Goal: Book appointment/travel/reservation

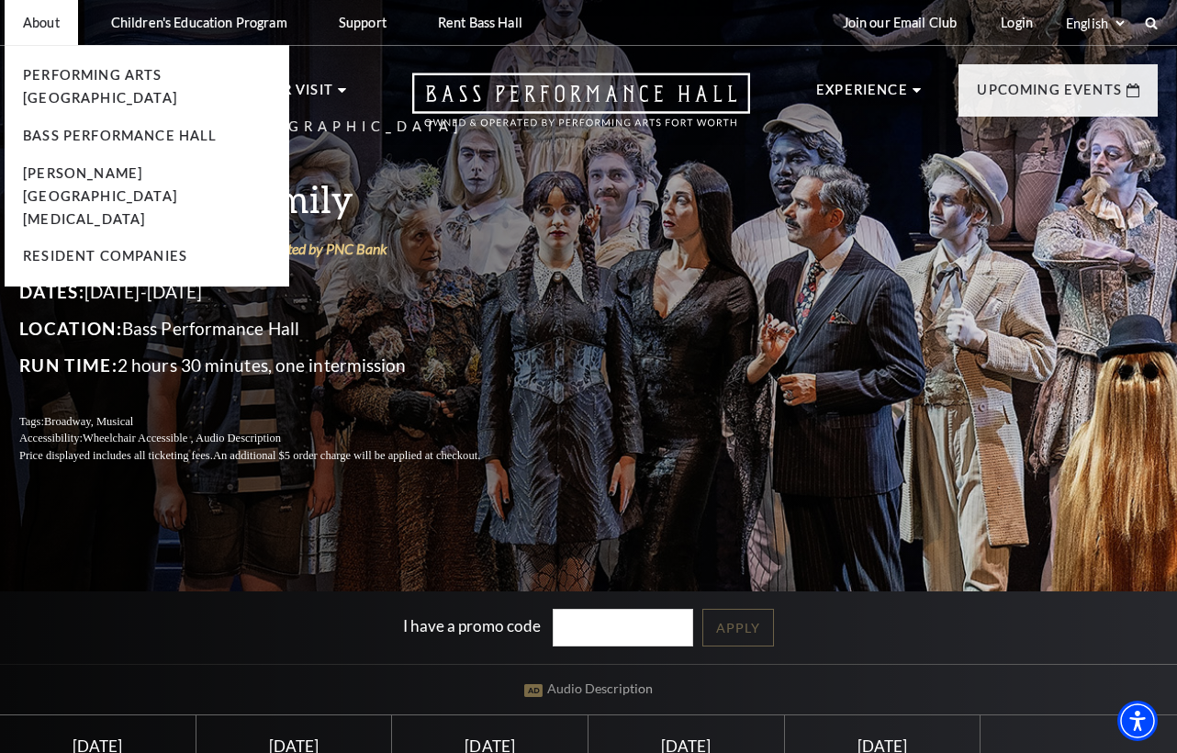
click at [59, 25] on p "About" at bounding box center [41, 23] width 37 height 16
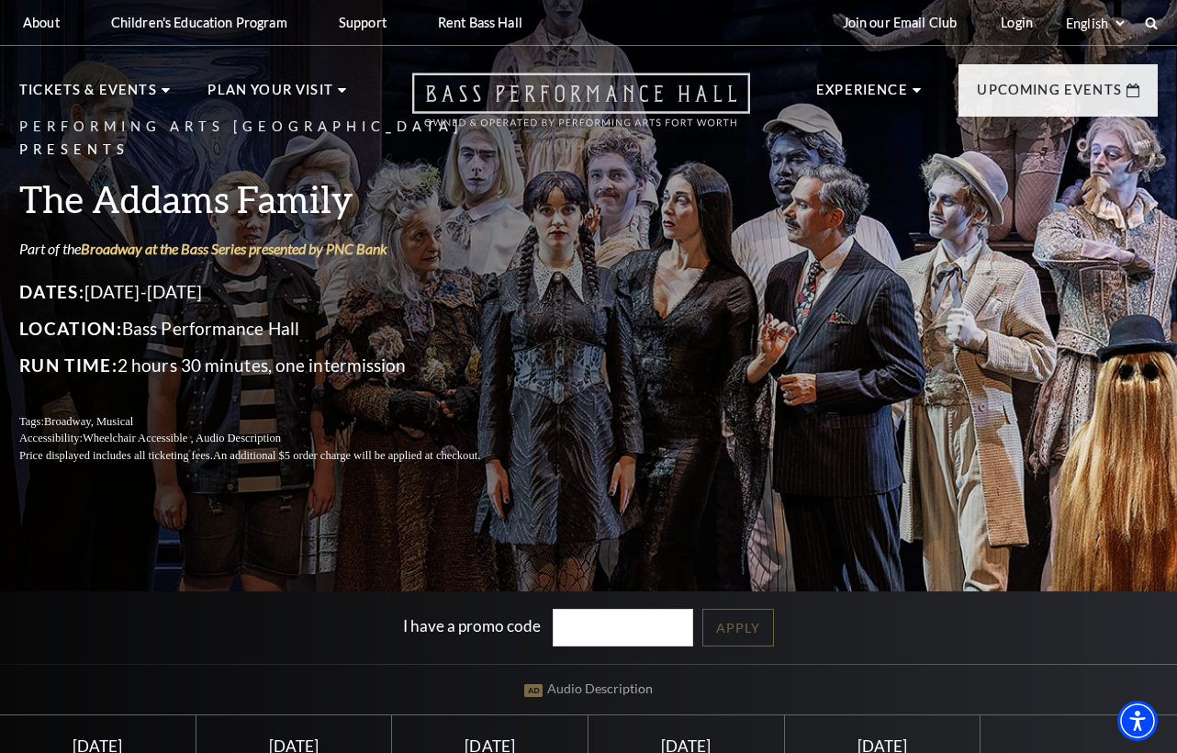
click at [467, 100] on icon "Open this option" at bounding box center [581, 100] width 338 height 54
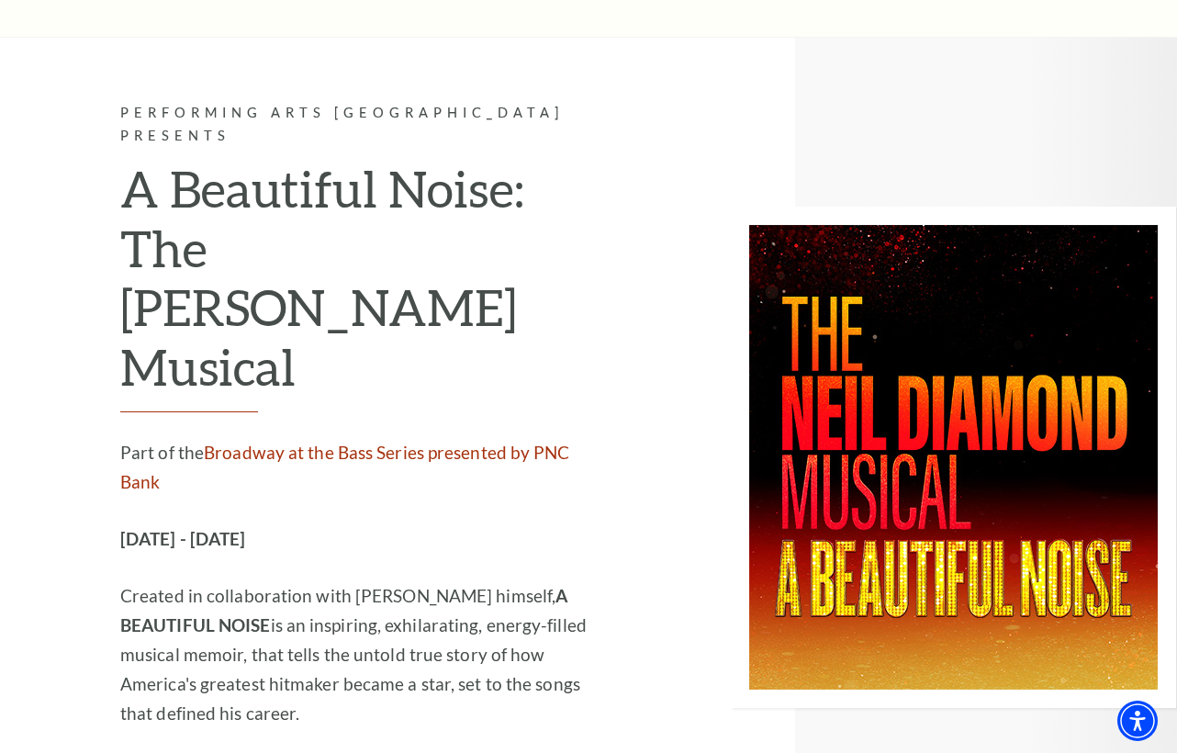
scroll to position [4048, 0]
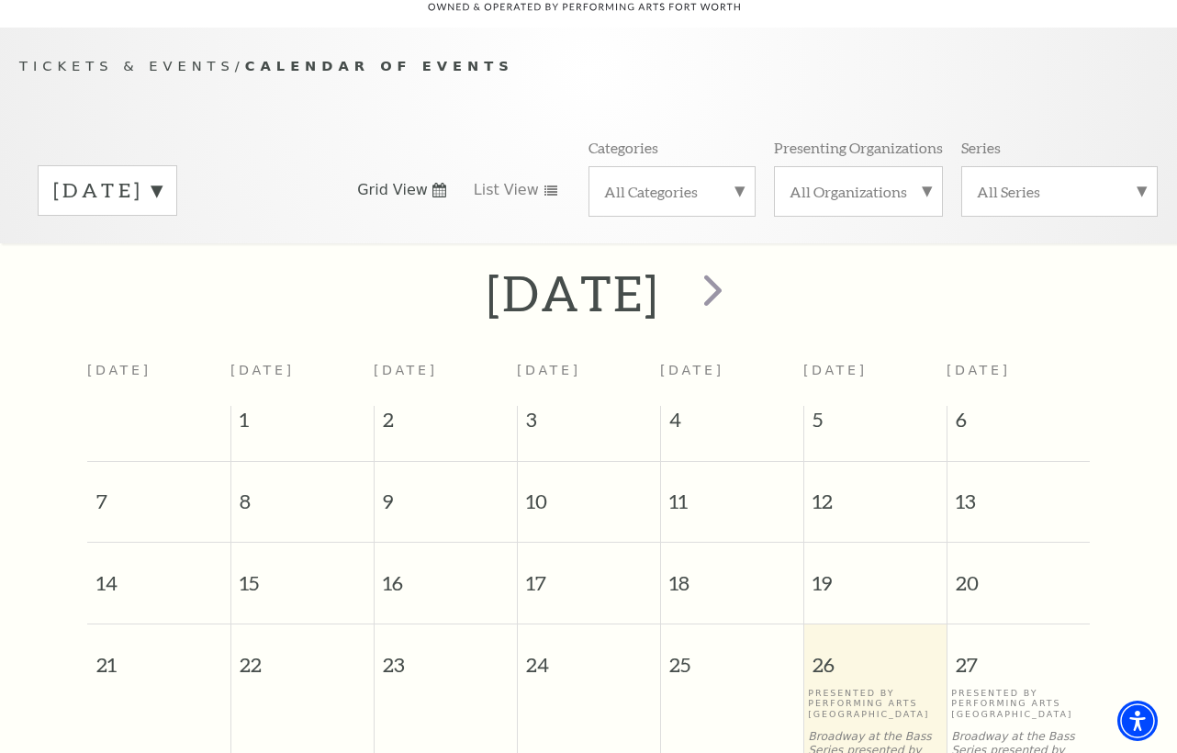
scroll to position [162, 0]
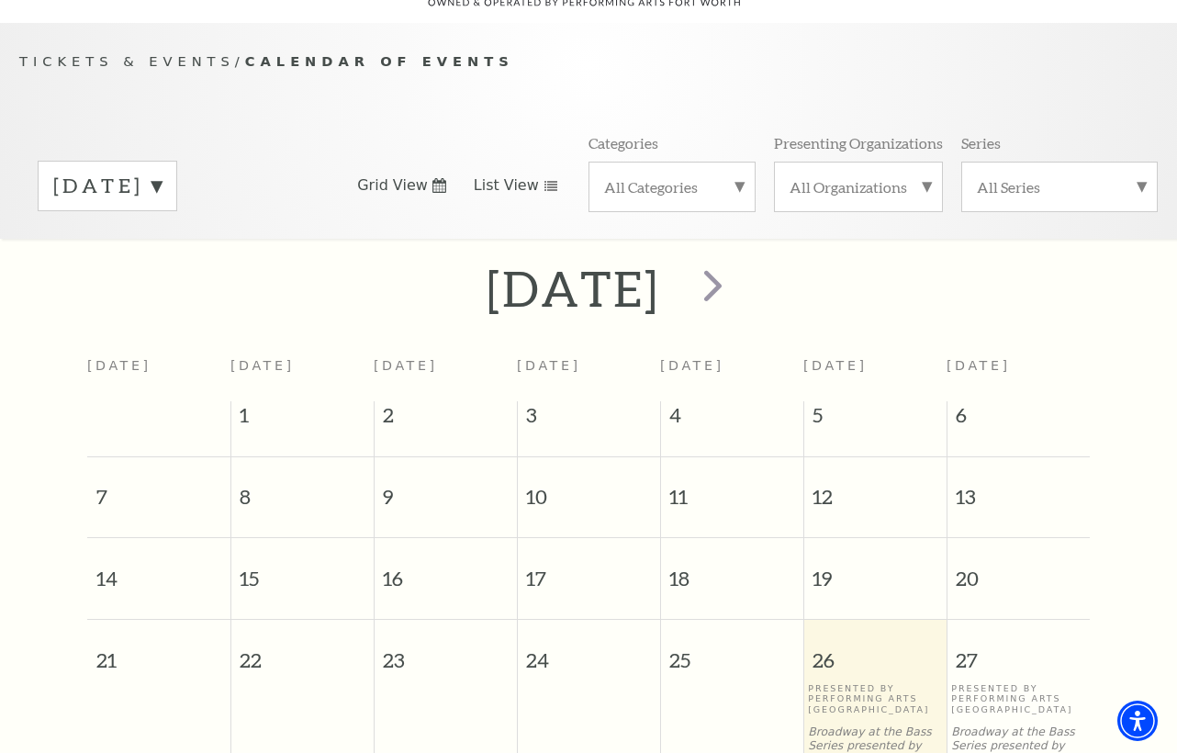
click at [518, 175] on span "List View" at bounding box center [506, 185] width 65 height 20
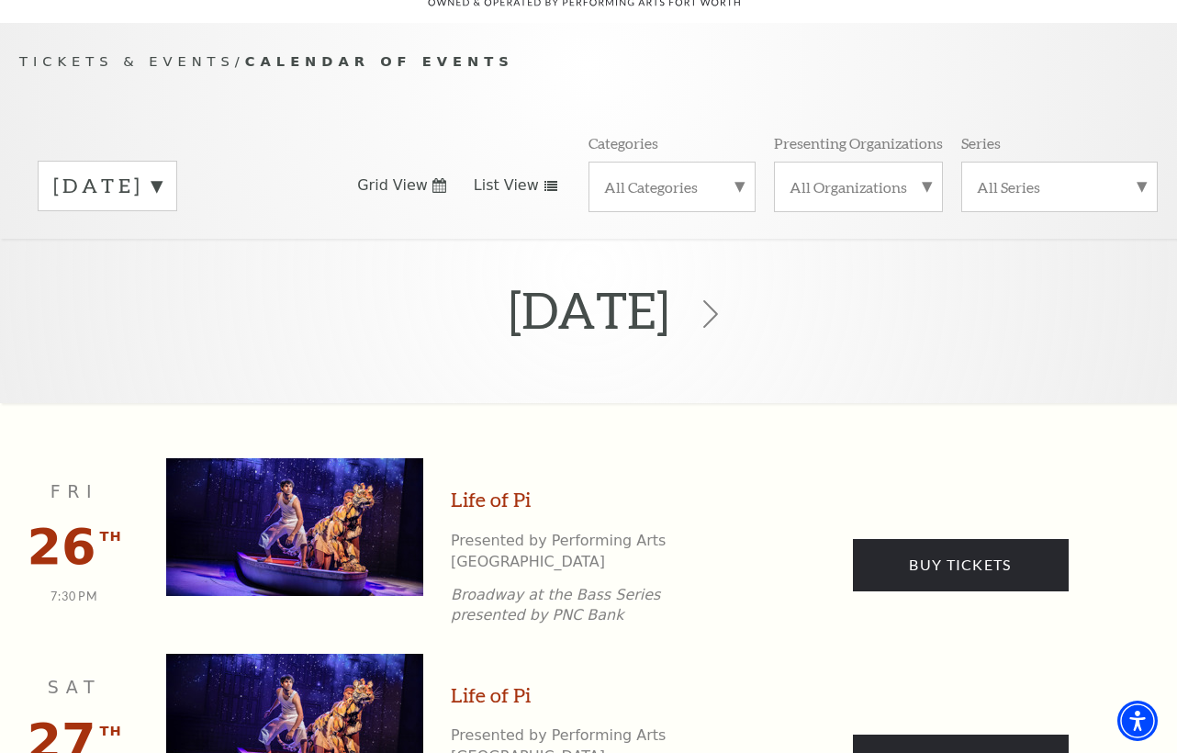
click at [162, 172] on label "September 2025" at bounding box center [107, 186] width 108 height 28
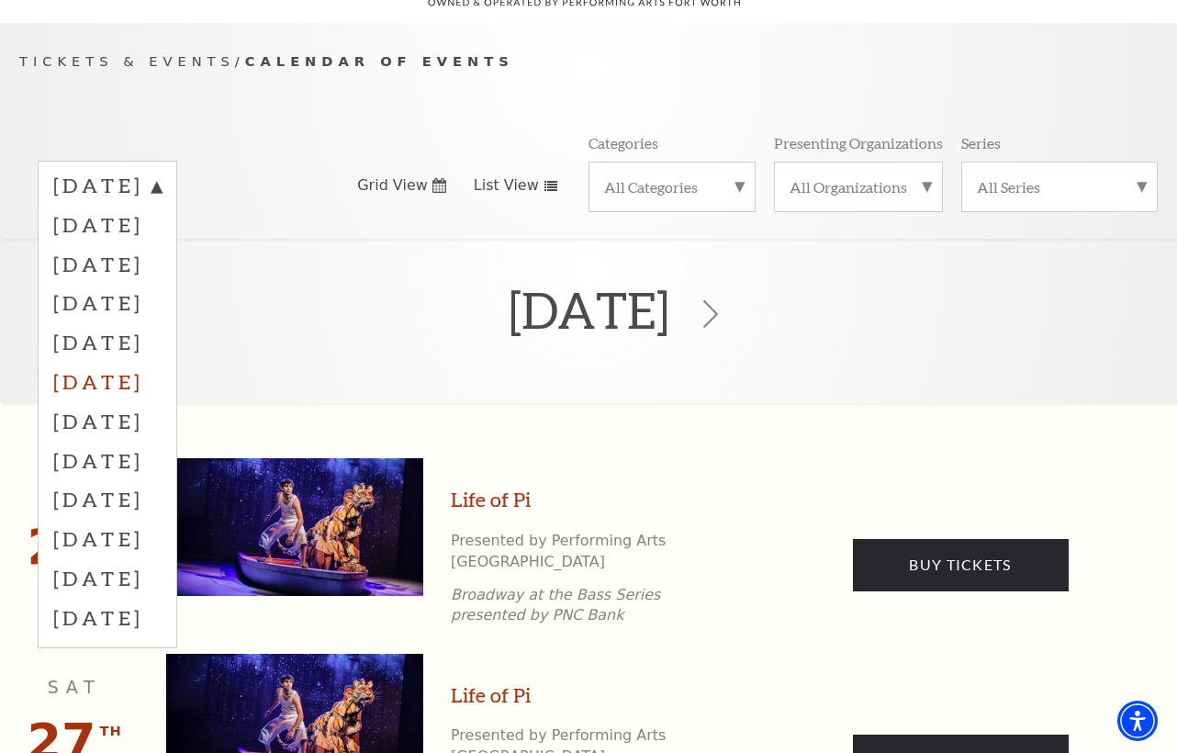
click at [162, 362] on label "February 2026" at bounding box center [107, 381] width 108 height 39
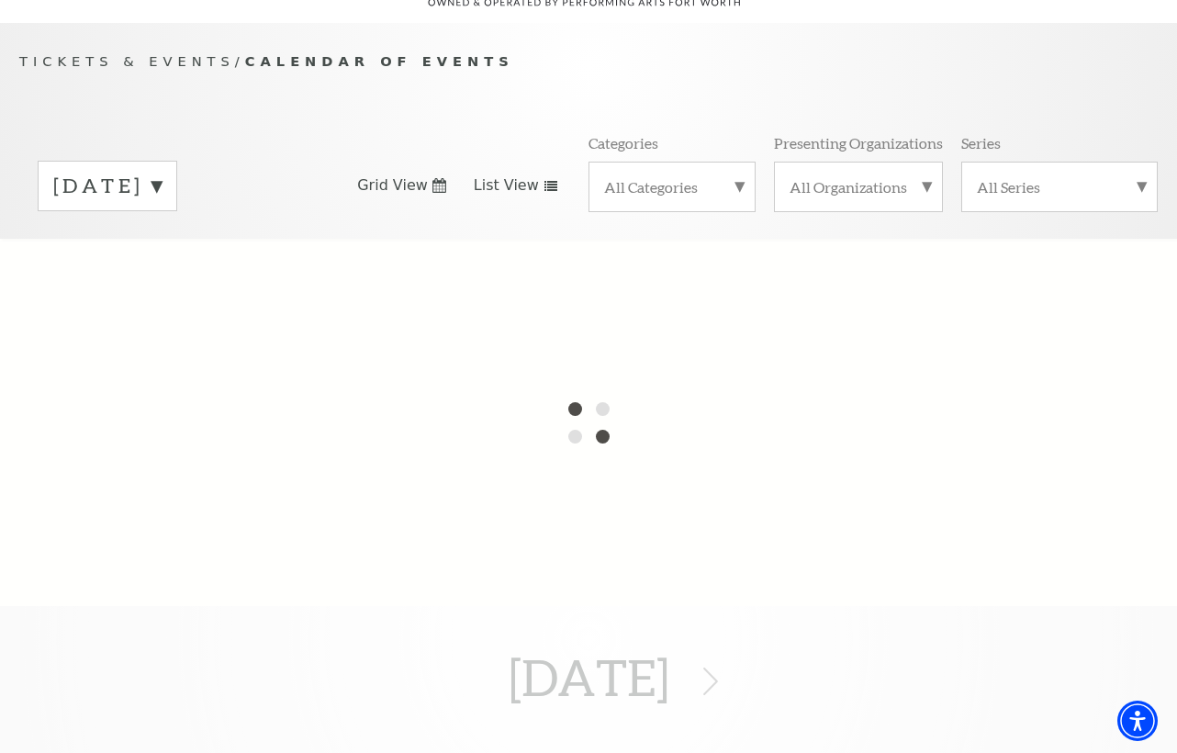
click at [162, 172] on label "September 2025" at bounding box center [107, 186] width 108 height 28
click at [155, 205] on label "October 2025" at bounding box center [107, 224] width 108 height 39
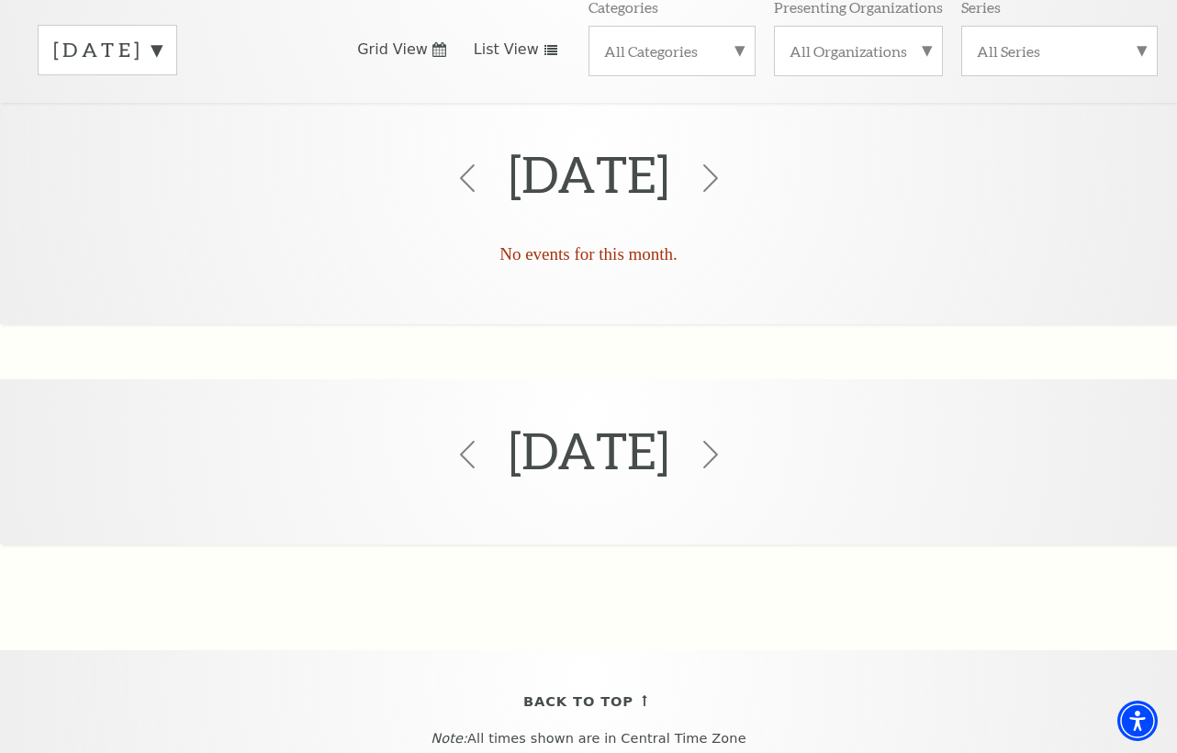
scroll to position [306, 0]
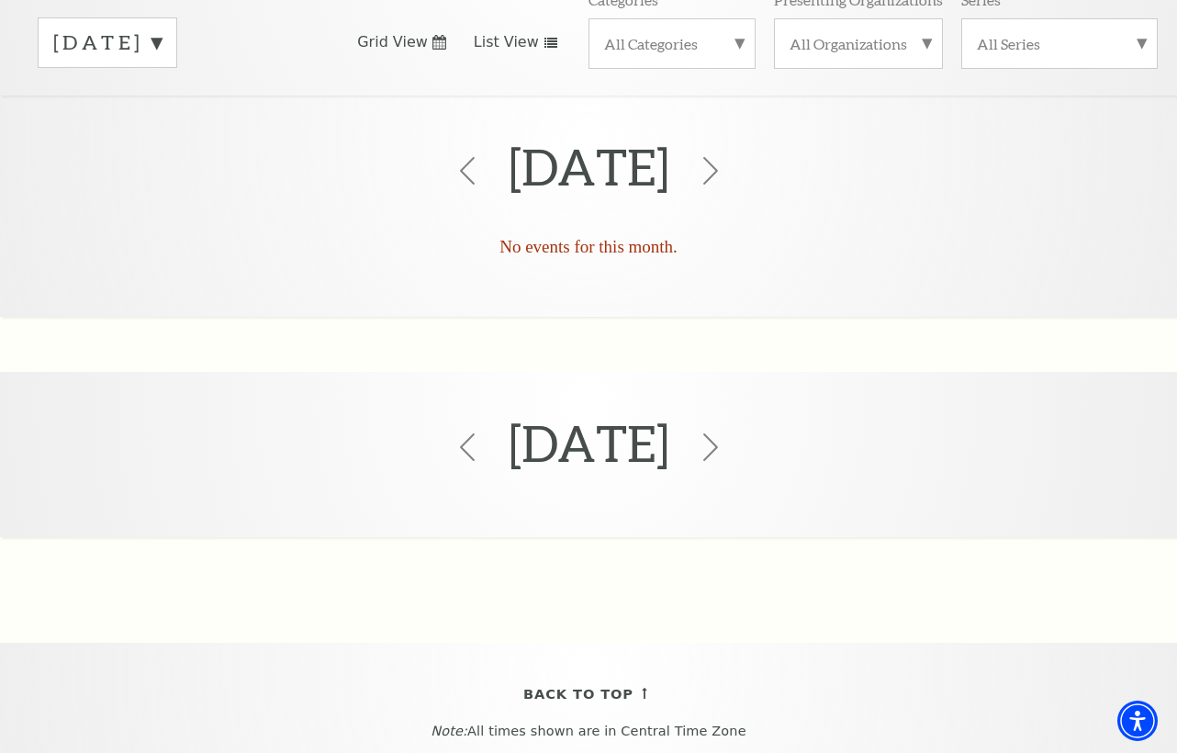
click at [162, 28] on label "October 2025" at bounding box center [107, 42] width 108 height 28
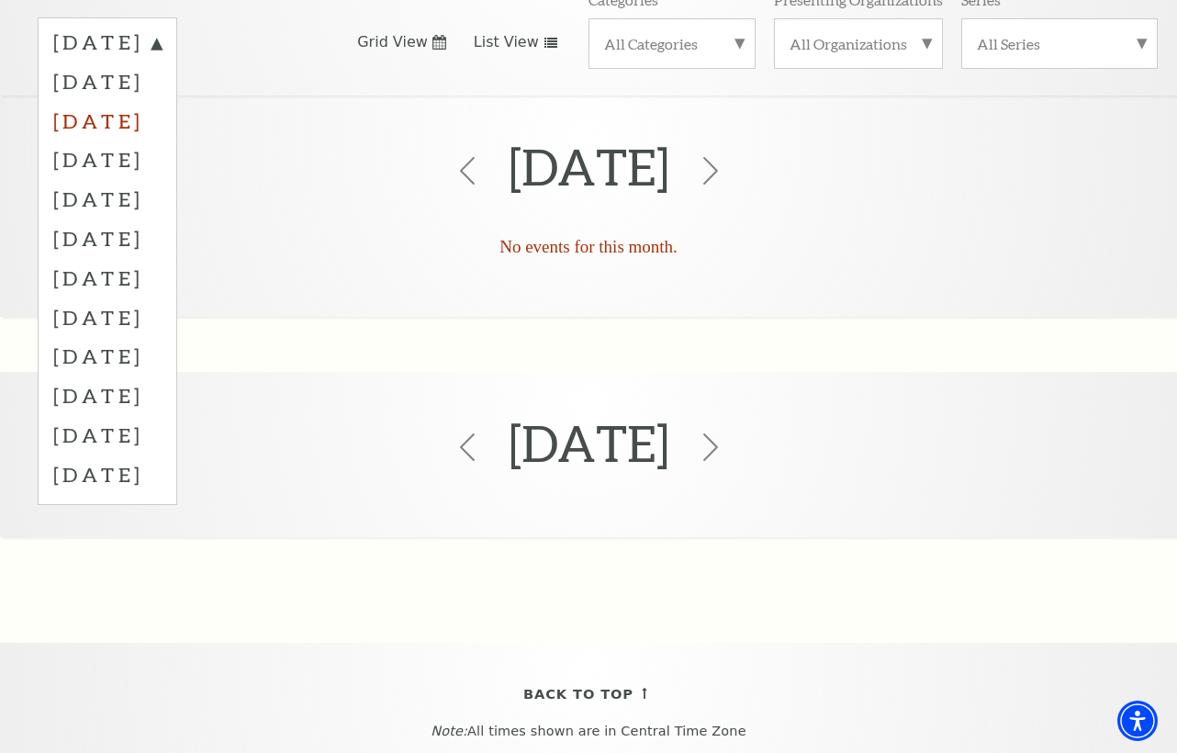
click at [162, 101] on label "November 2025" at bounding box center [107, 120] width 108 height 39
